Goal: Navigation & Orientation: Find specific page/section

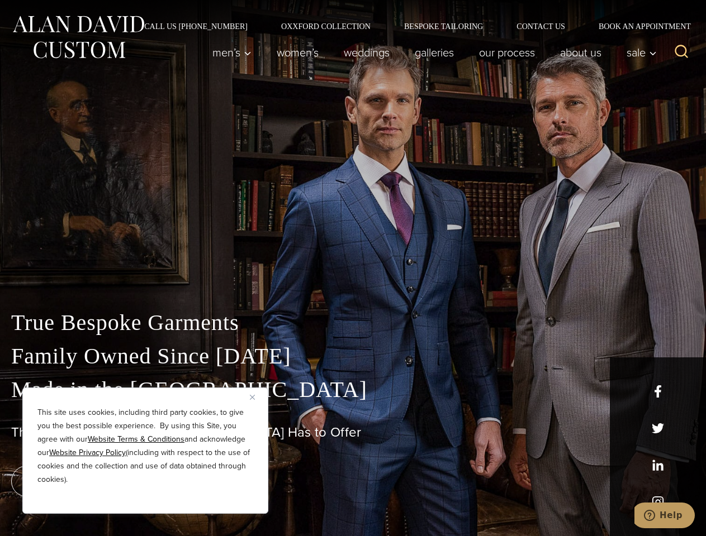
click at [353, 268] on div "True Bespoke Garments Family Owned Since [DATE] Made in [GEOGRAPHIC_DATA] The B…" at bounding box center [353, 393] width 706 height 286
click at [256, 397] on button "Close" at bounding box center [256, 397] width 13 height 13
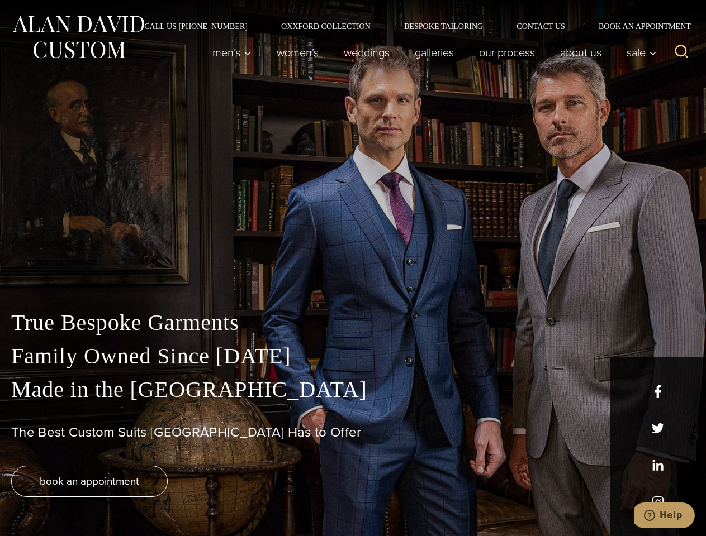
click at [145, 499] on div "True Bespoke Garments Family Owned Since [DATE] Made in [GEOGRAPHIC_DATA] The B…" at bounding box center [353, 421] width 706 height 230
click at [681, 53] on icon "Search" at bounding box center [681, 52] width 16 height 16
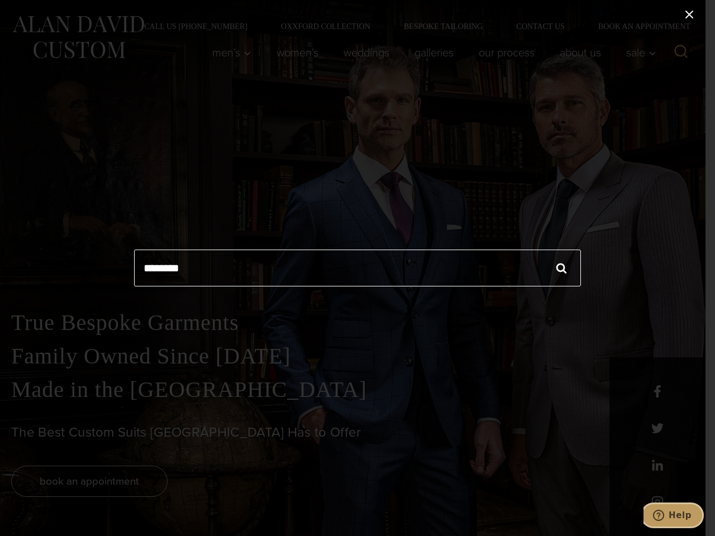
click at [664, 516] on icon "Help" at bounding box center [658, 515] width 11 height 11
